Goal: Information Seeking & Learning: Learn about a topic

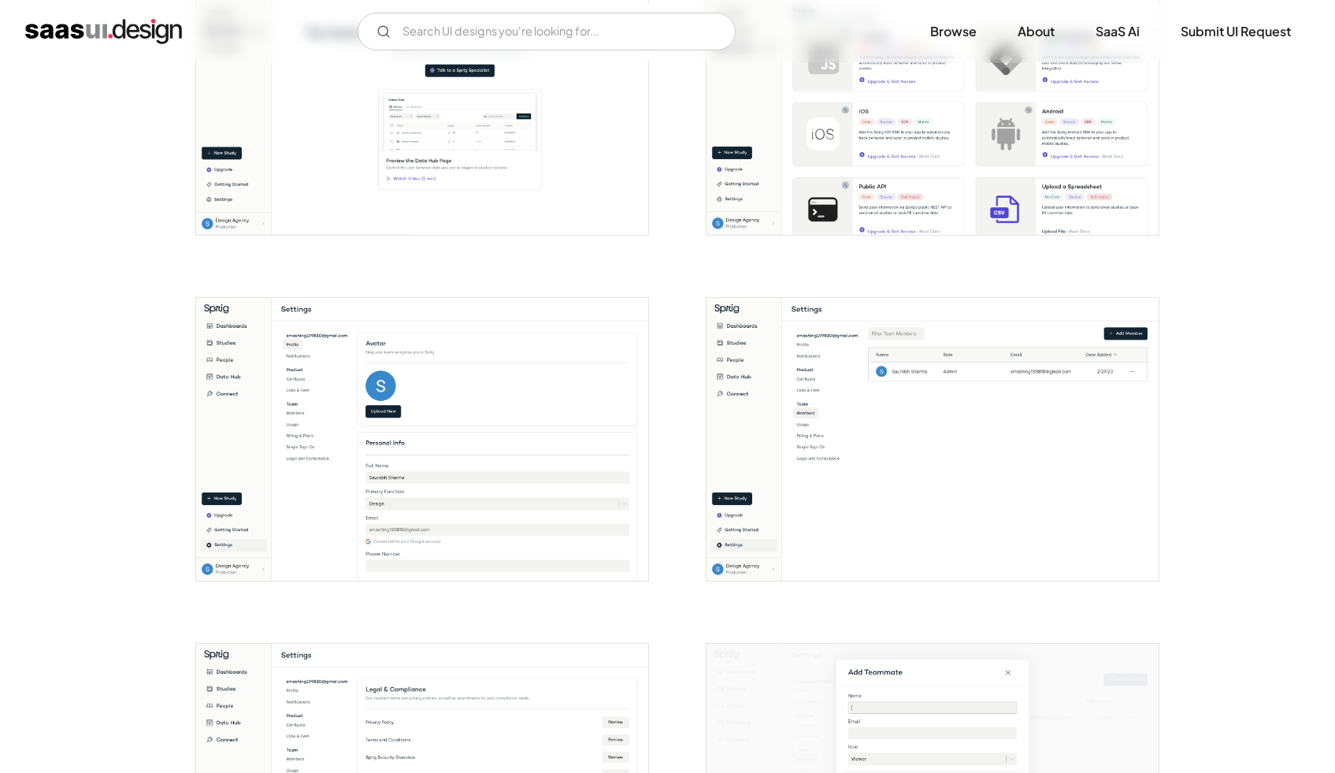
scroll to position [2263, 0]
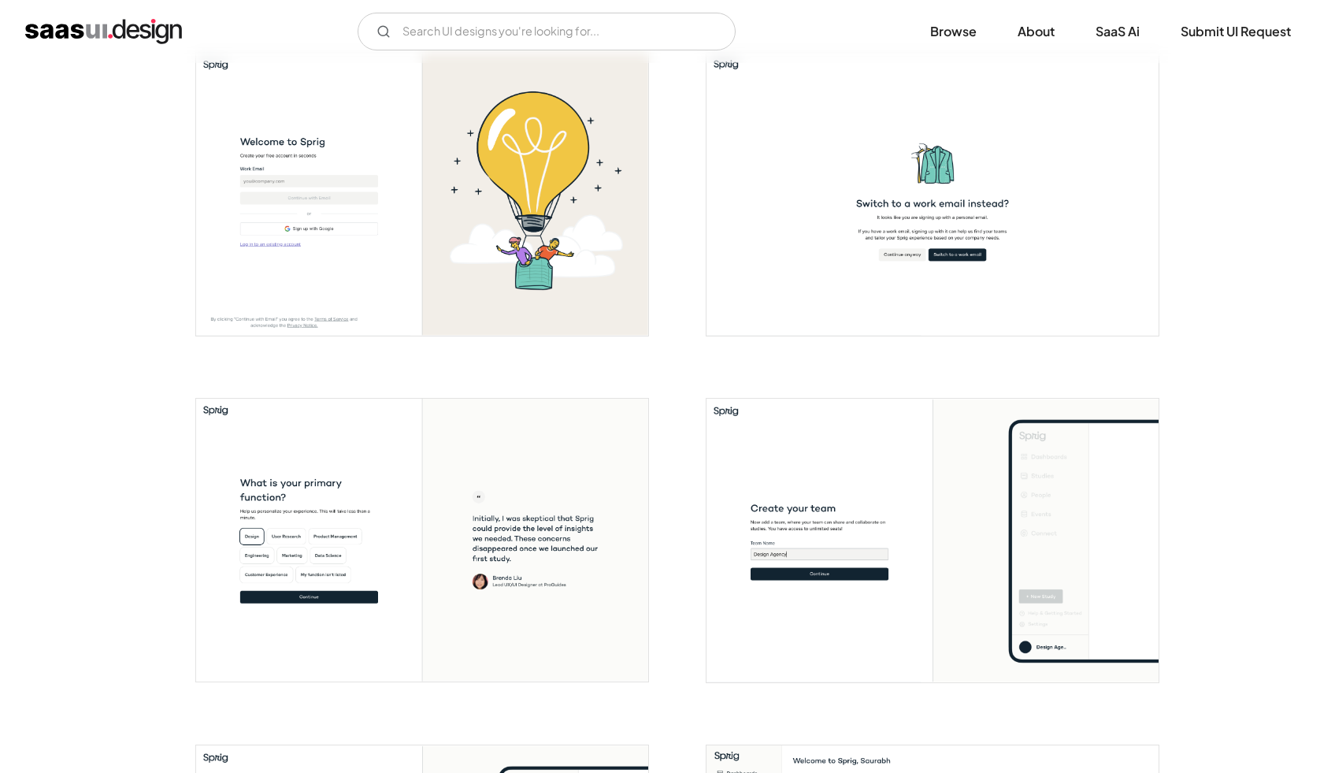
scroll to position [315, 0]
click at [428, 24] on input "Email Form" at bounding box center [547, 32] width 378 height 38
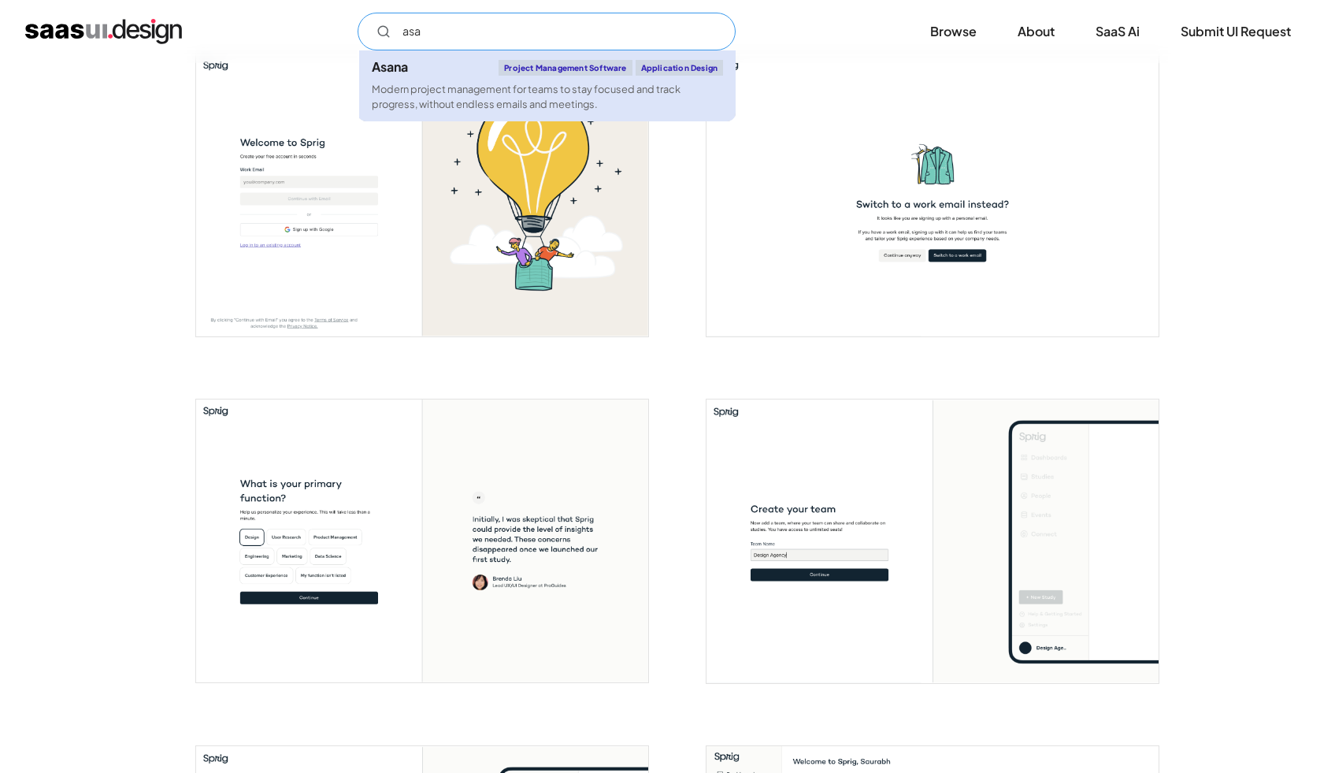
click at [425, 80] on link "Asana Project Management Software Application Design Modern project management …" at bounding box center [547, 85] width 376 height 71
type input "asa"
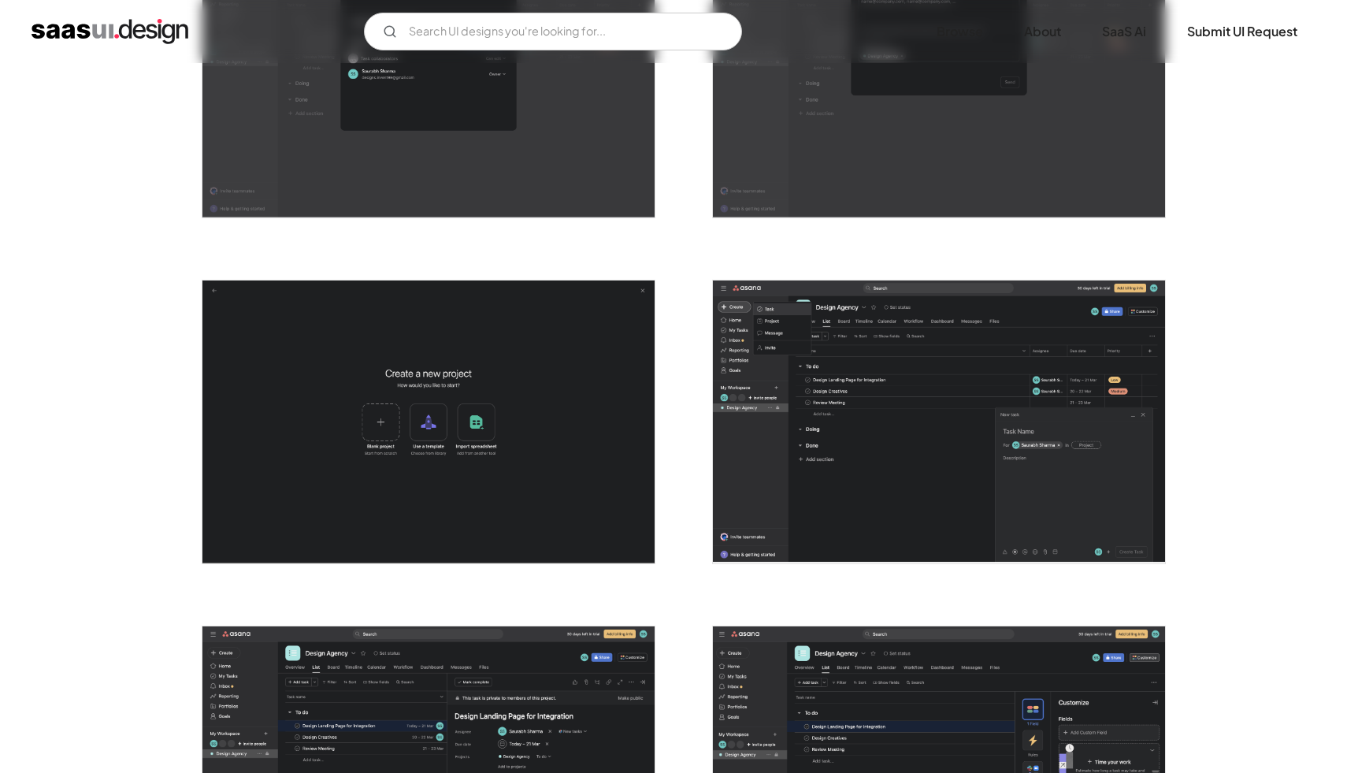
scroll to position [2748, 0]
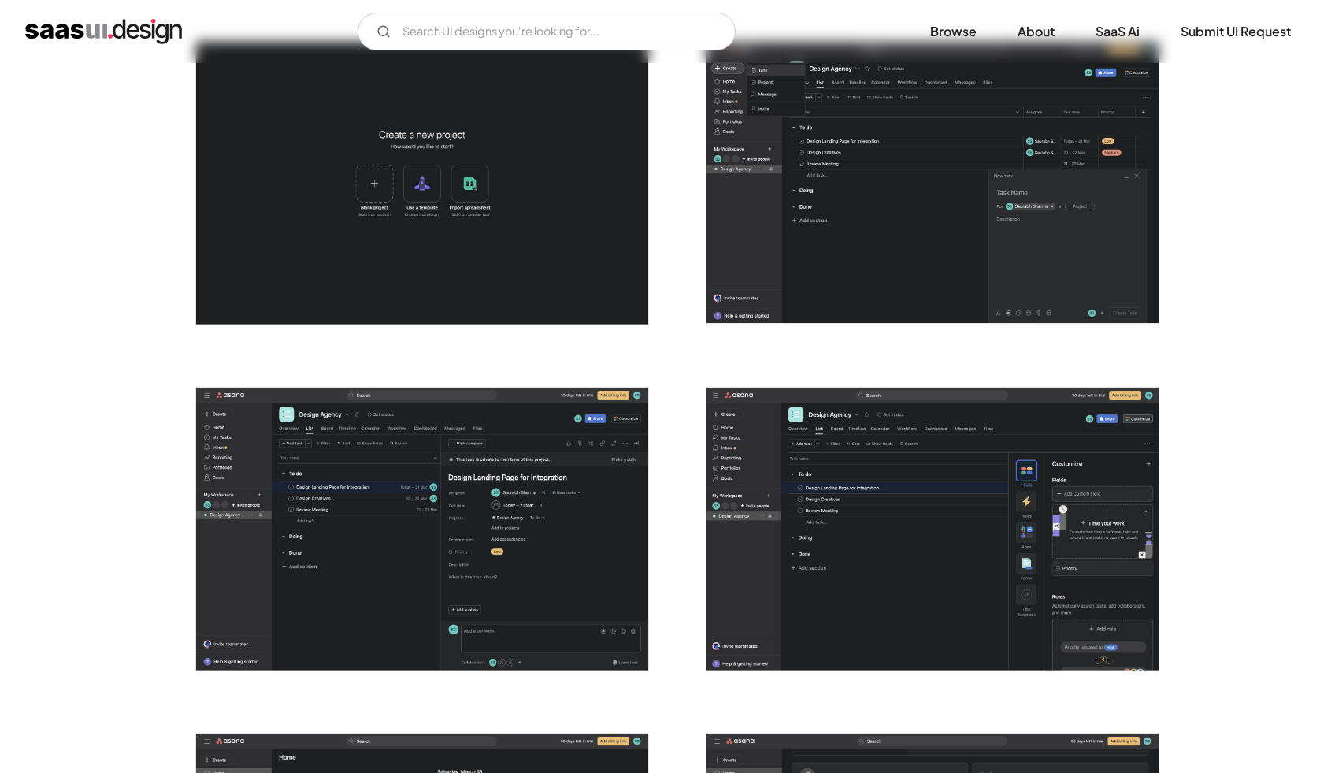
click at [1102, 189] on img "open lightbox" at bounding box center [932, 183] width 452 height 283
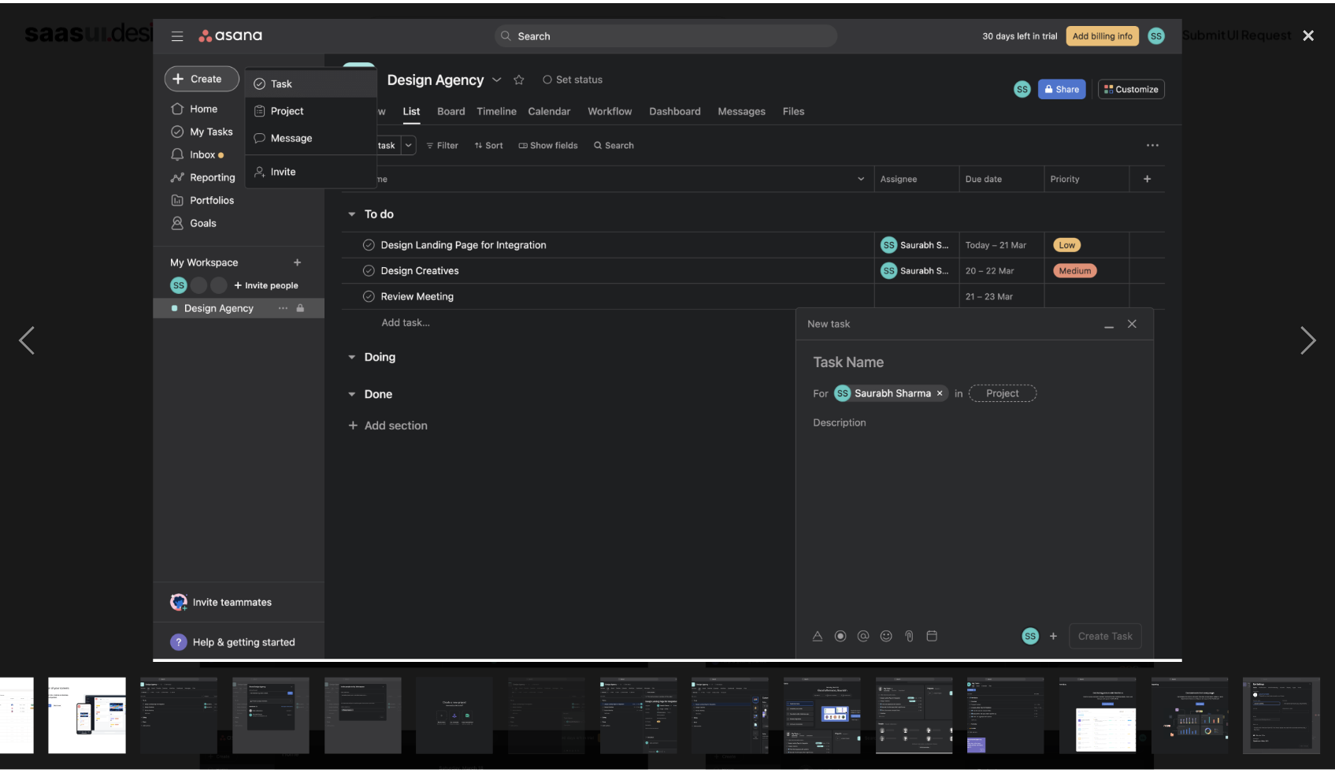
scroll to position [0, 893]
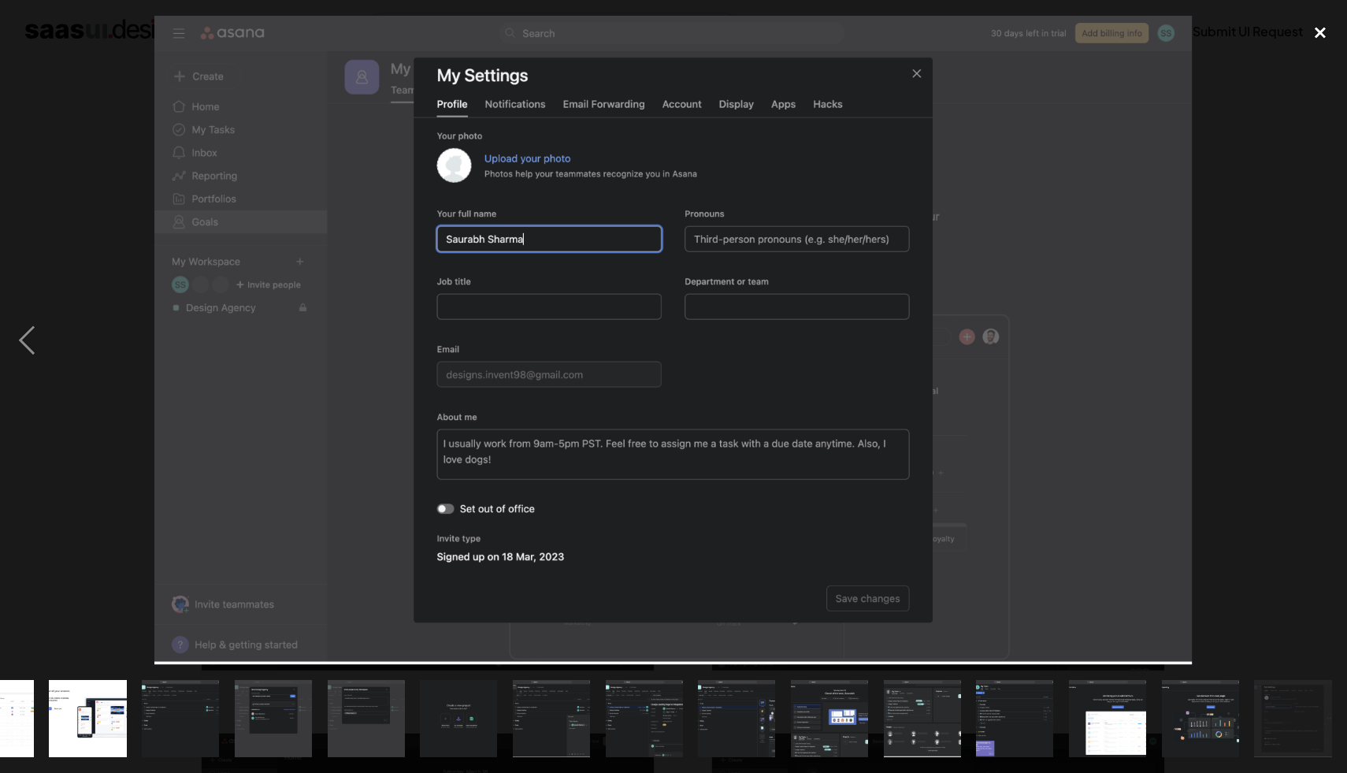
click at [1322, 37] on div "close lightbox" at bounding box center [1320, 33] width 54 height 35
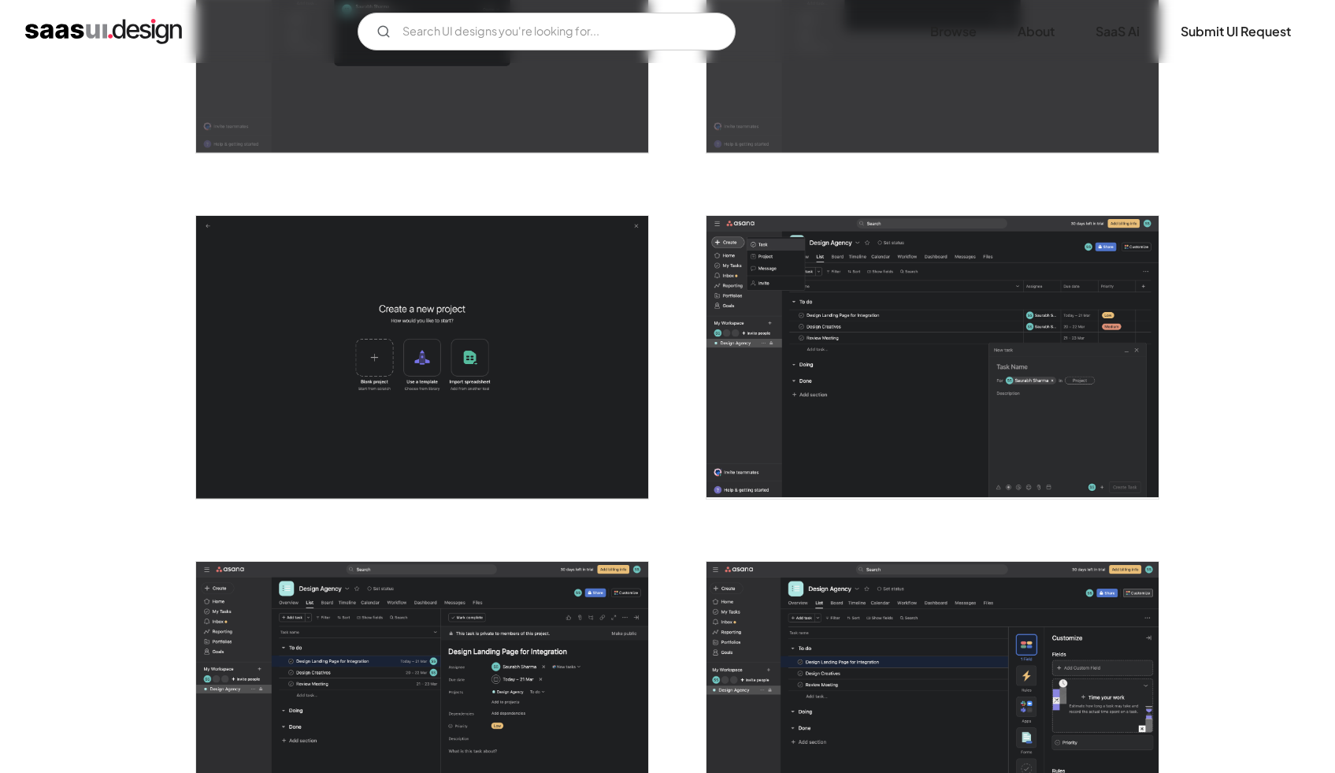
scroll to position [2570, 0]
